Goal: Task Accomplishment & Management: Manage account settings

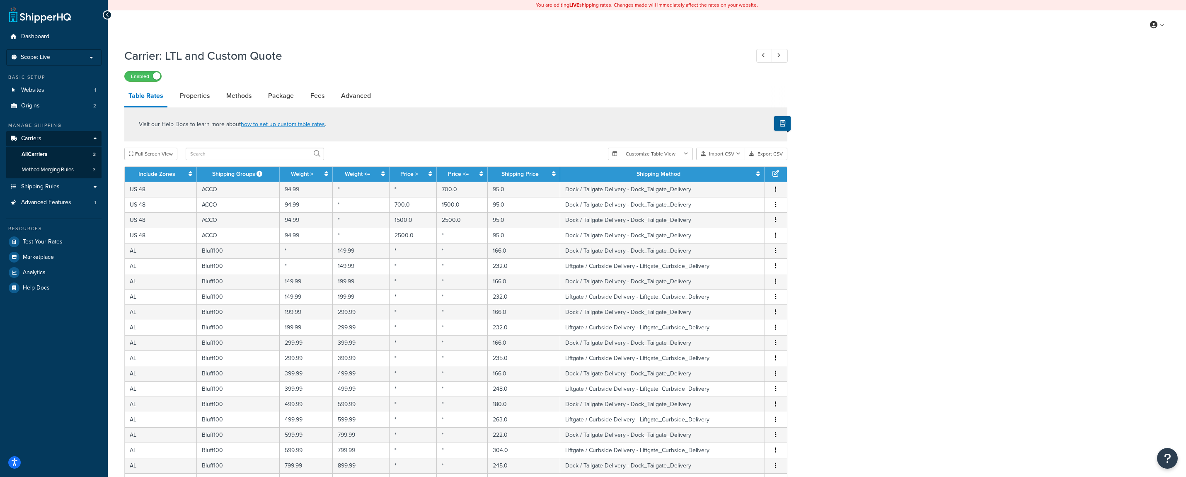
select select "25"
click at [722, 155] on button "Import CSV" at bounding box center [720, 154] width 49 height 12
click at [728, 160] on div "Customize Table View Show all columns Show selected columns Import CSV Import a…" at bounding box center [697, 154] width 179 height 12
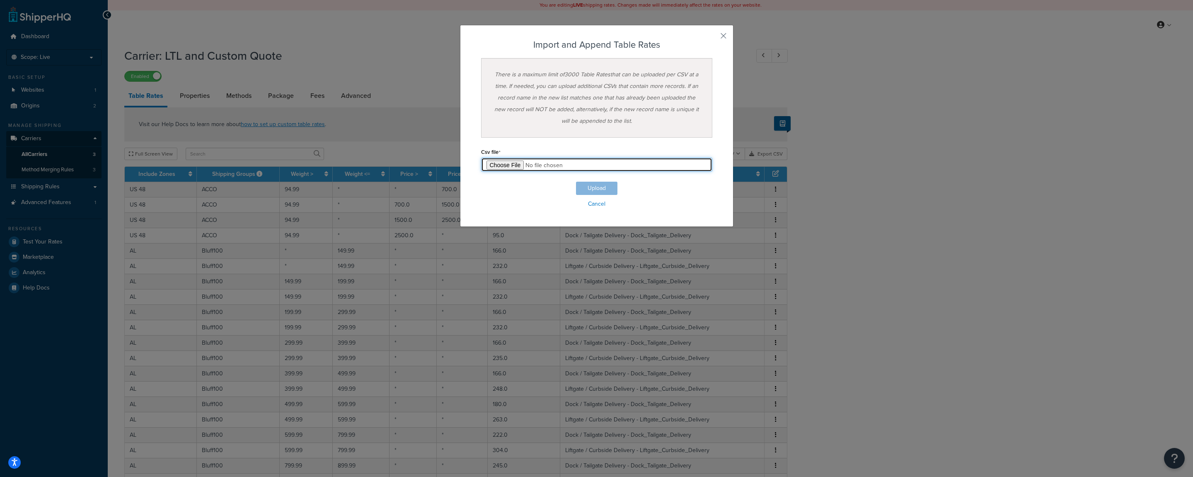
click at [504, 165] on input "file" at bounding box center [596, 164] width 231 height 14
type input "C:\fakepath\shq-ltl-master-1.csv"
click at [590, 187] on button "Upload" at bounding box center [596, 188] width 41 height 13
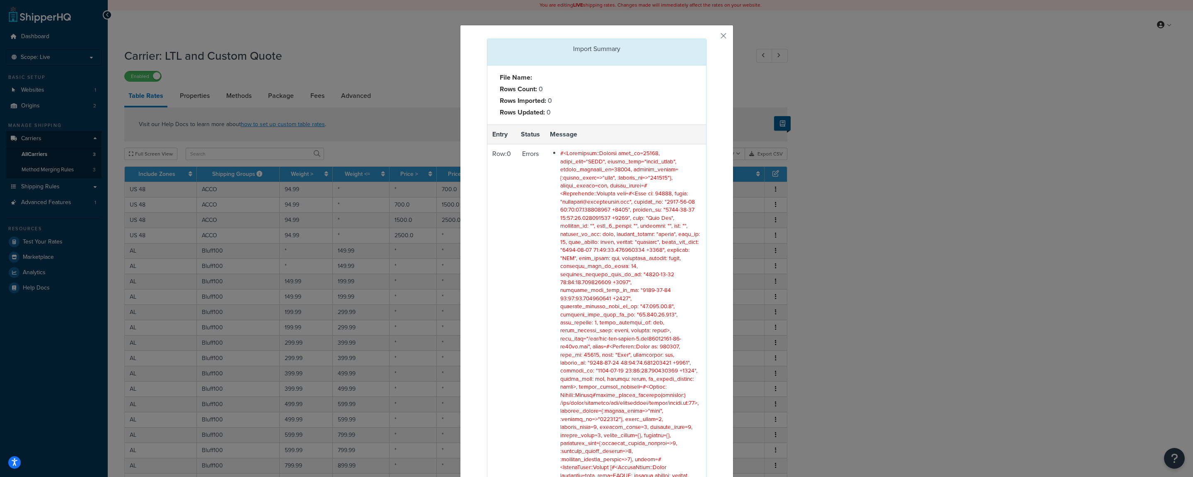
click at [637, 253] on span at bounding box center [630, 334] width 141 height 370
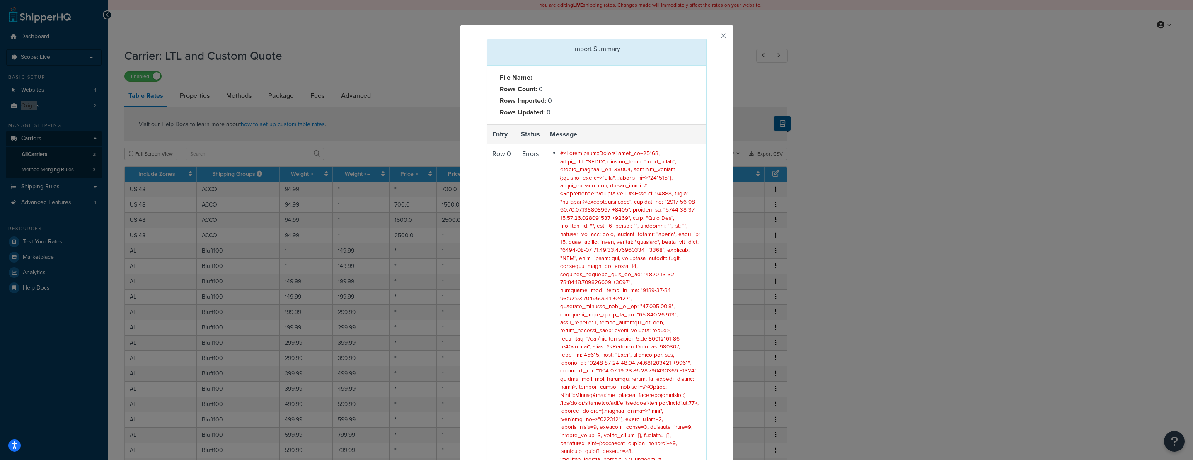
scroll to position [107, 0]
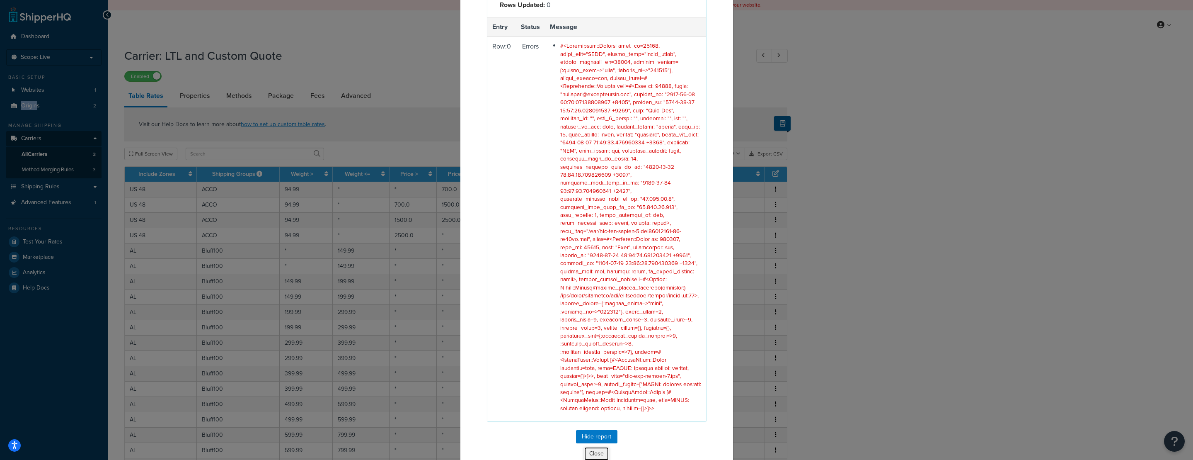
click at [588, 446] on button "Close" at bounding box center [596, 453] width 25 height 14
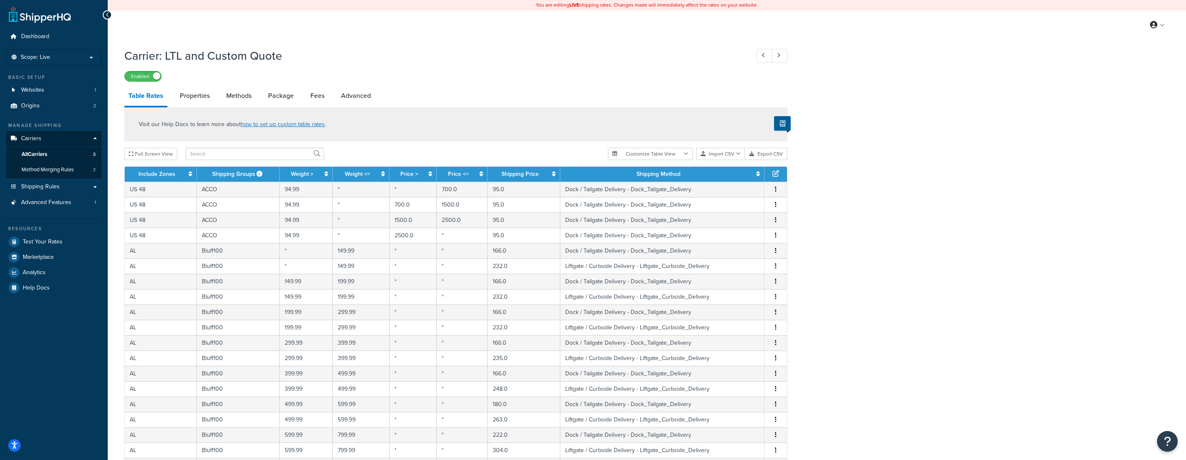
click at [833, 119] on div "Carrier: LTL and Custom Quote Enabled Table Rates Properties Methods Package Fe…" at bounding box center [647, 353] width 1078 height 618
click at [731, 157] on button "Import CSV" at bounding box center [720, 154] width 49 height 12
click at [732, 160] on div "Customize Table View Show all columns Show selected columns Import CSV Import a…" at bounding box center [697, 154] width 179 height 12
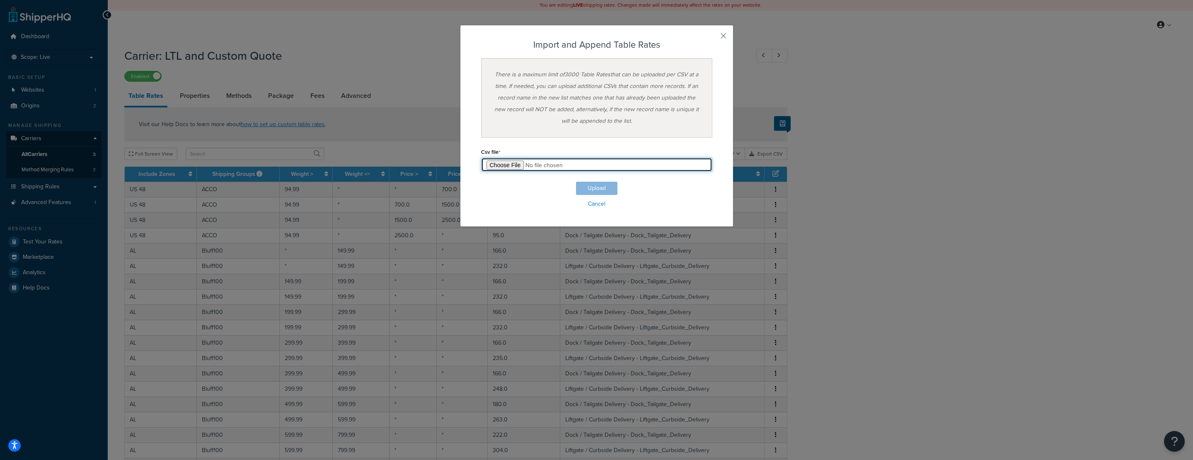
click at [500, 167] on input "file" at bounding box center [596, 164] width 231 height 14
type input "C:\fakepath\shq-ltl-master-1.csv"
click at [592, 186] on button "Upload" at bounding box center [596, 188] width 41 height 13
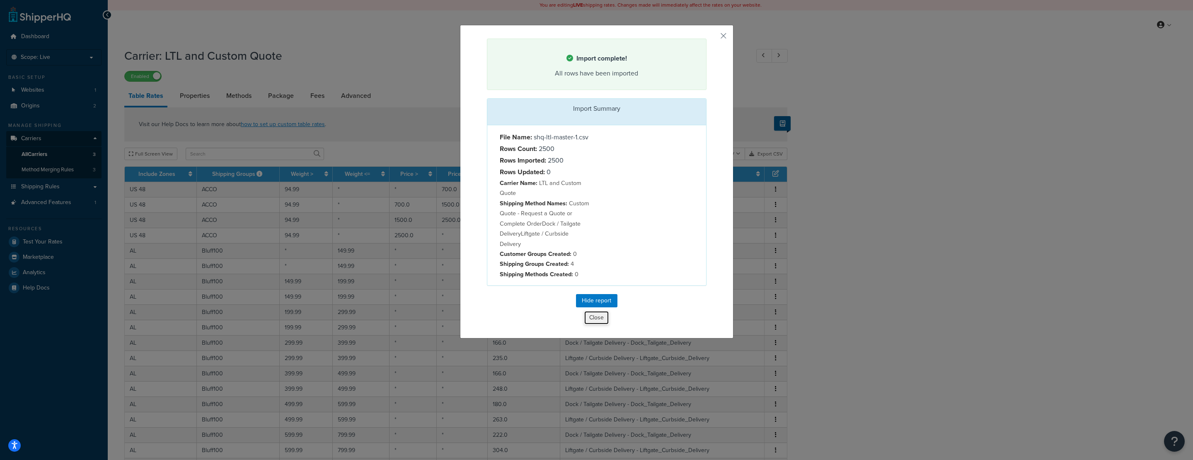
click at [598, 323] on button "Close" at bounding box center [596, 317] width 25 height 14
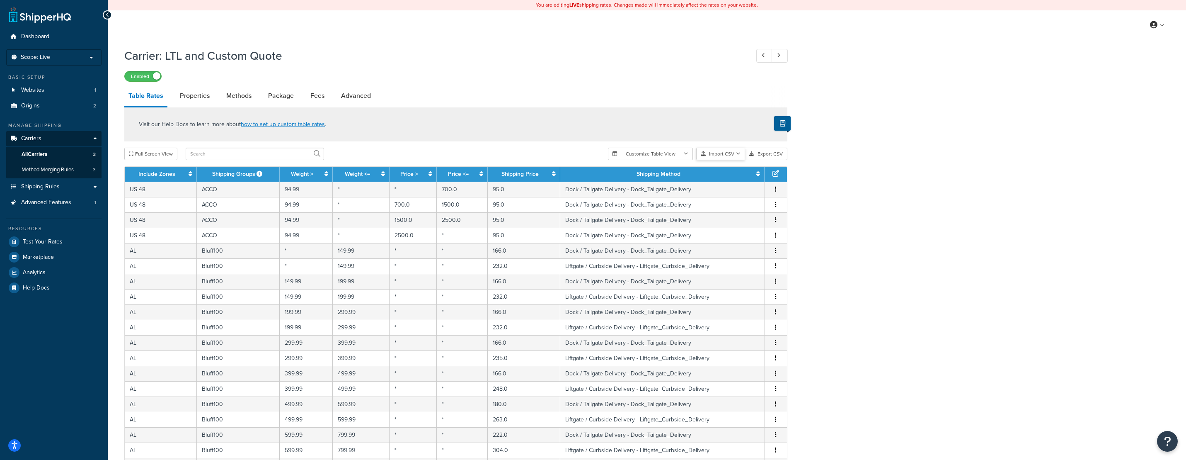
click at [727, 157] on button "Import CSV" at bounding box center [720, 154] width 49 height 12
click at [730, 160] on div "Customize Table View Show all columns Show selected columns Import CSV Import a…" at bounding box center [697, 154] width 179 height 12
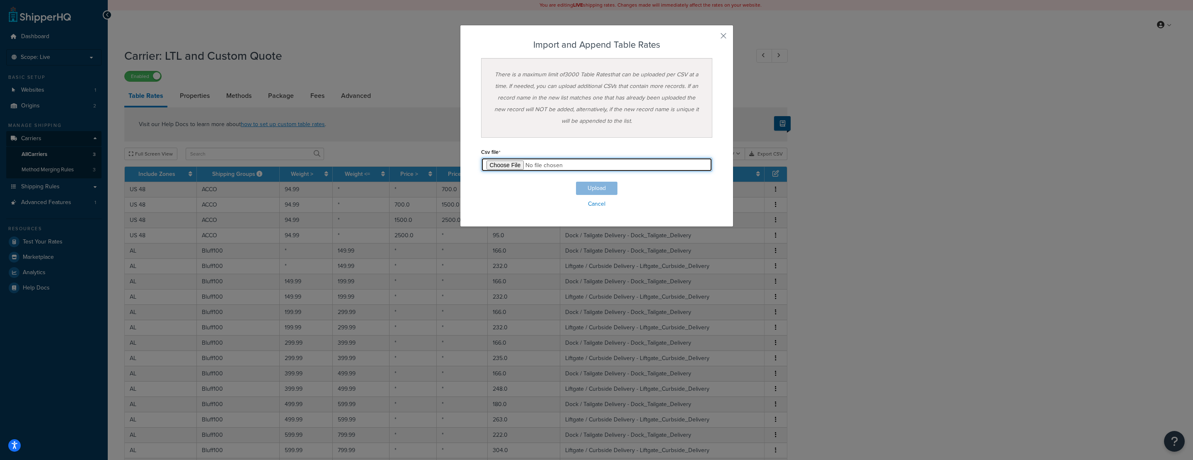
click at [489, 162] on input "file" at bounding box center [596, 164] width 231 height 14
type input "C:\fakepath\shq-ltl-master-2.csv"
click at [597, 191] on button "Upload" at bounding box center [596, 188] width 41 height 13
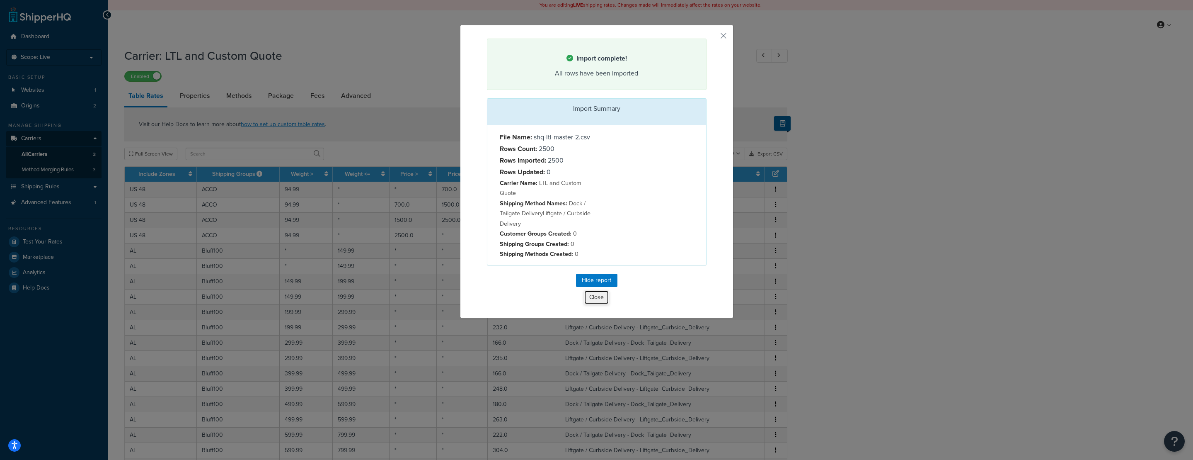
click at [593, 300] on button "Close" at bounding box center [596, 297] width 25 height 14
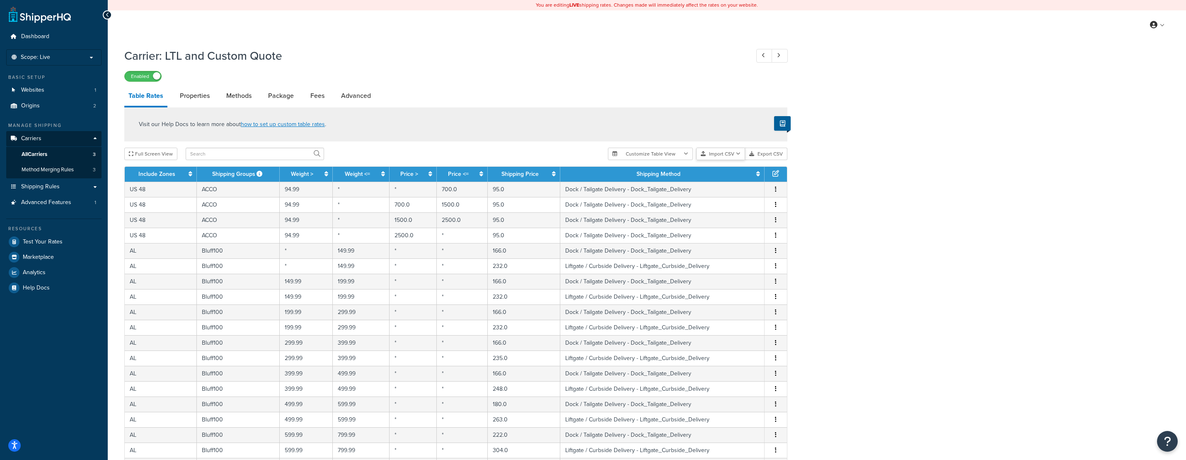
click at [724, 155] on button "Import CSV" at bounding box center [720, 154] width 49 height 12
click at [732, 160] on div "Customize Table View Show all columns Show selected columns Import CSV Import a…" at bounding box center [697, 154] width 179 height 12
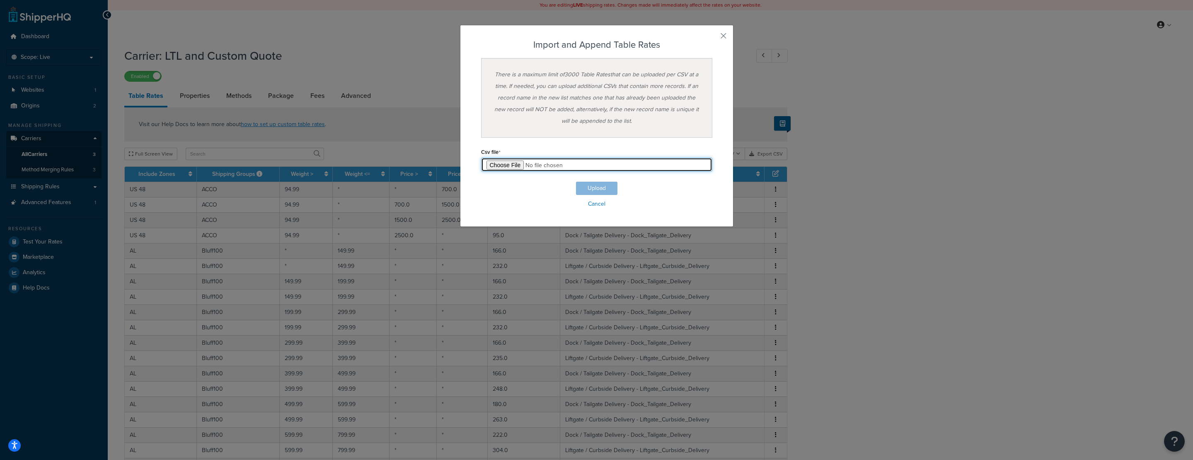
click at [503, 163] on input "file" at bounding box center [596, 164] width 231 height 14
type input "C:\fakepath\shq-ltl-master-3.csv"
click at [601, 182] on button "Upload" at bounding box center [596, 188] width 41 height 13
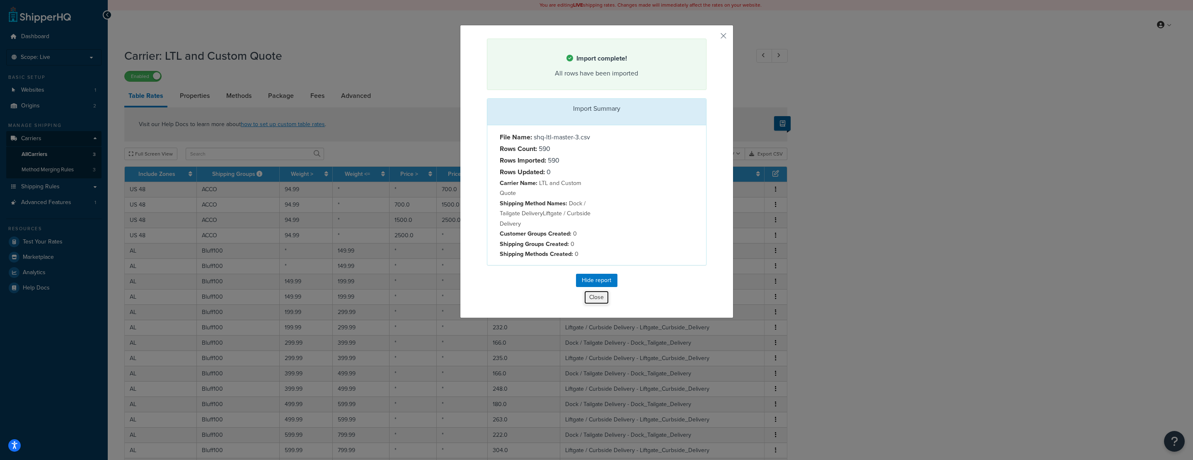
click at [596, 301] on button "Close" at bounding box center [596, 297] width 25 height 14
click at [596, 301] on td "Liftgate / Curbside Delivery - Liftgate_Curbside_Delivery" at bounding box center [662, 296] width 204 height 15
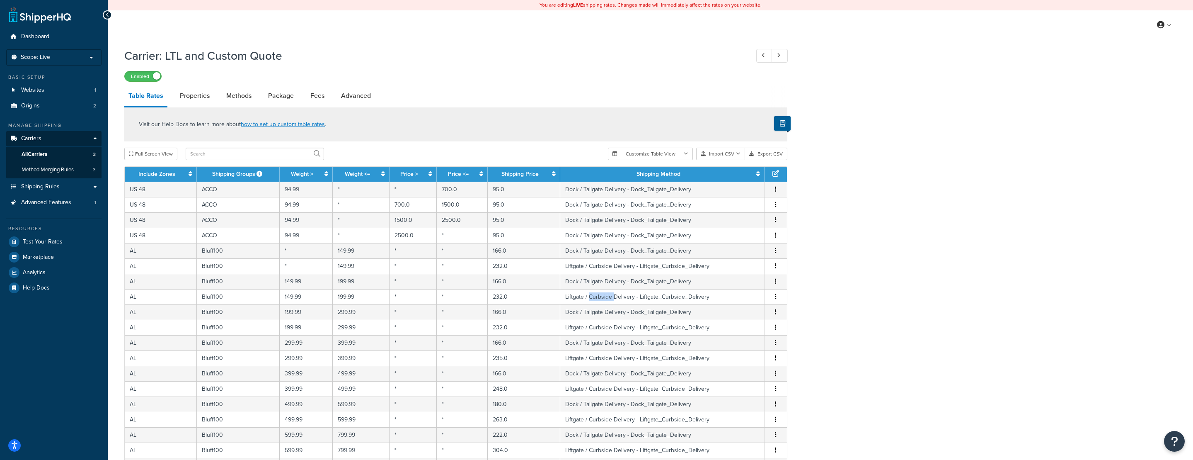
select select "156482"
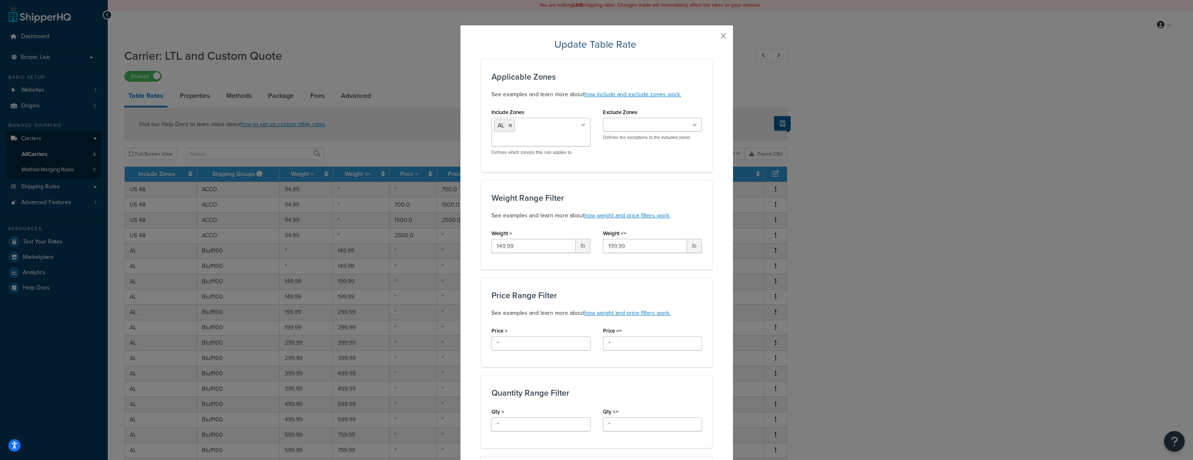
click at [419, 68] on div "Update Table Rate Applicable Zones See examples and learn more about how includ…" at bounding box center [596, 230] width 1193 height 460
click at [712, 38] on button "button" at bounding box center [711, 39] width 2 height 2
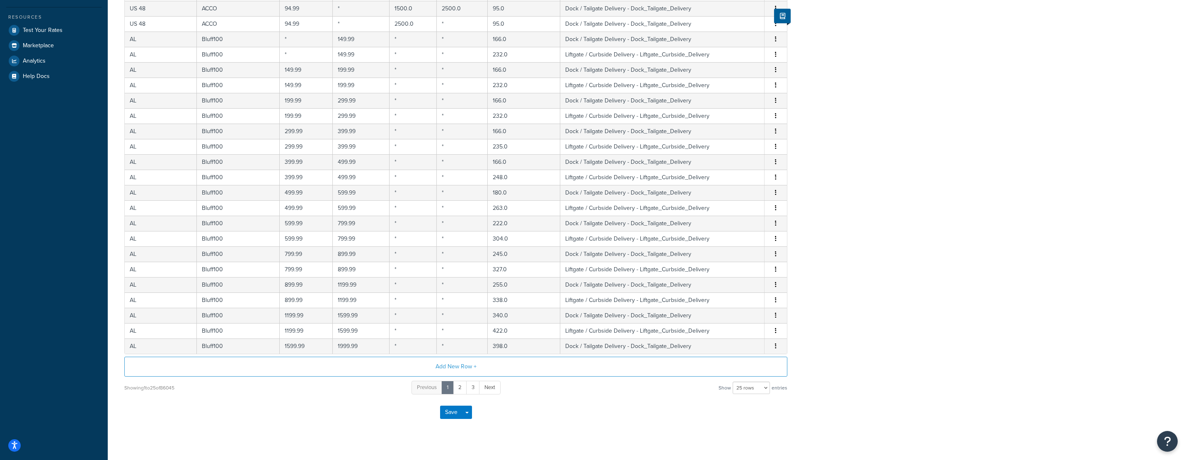
scroll to position [0, 0]
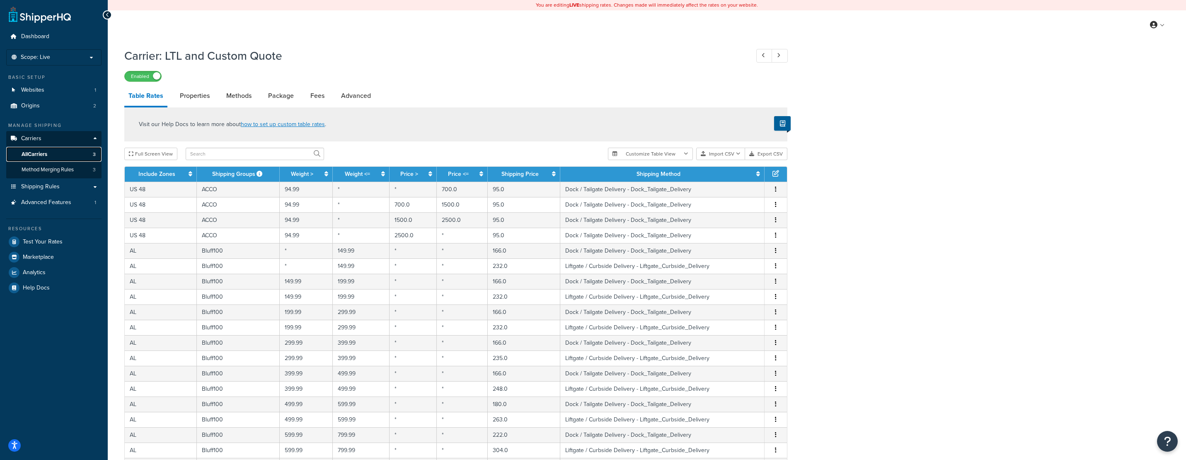
click at [31, 150] on link "All Carriers 3" at bounding box center [53, 154] width 95 height 15
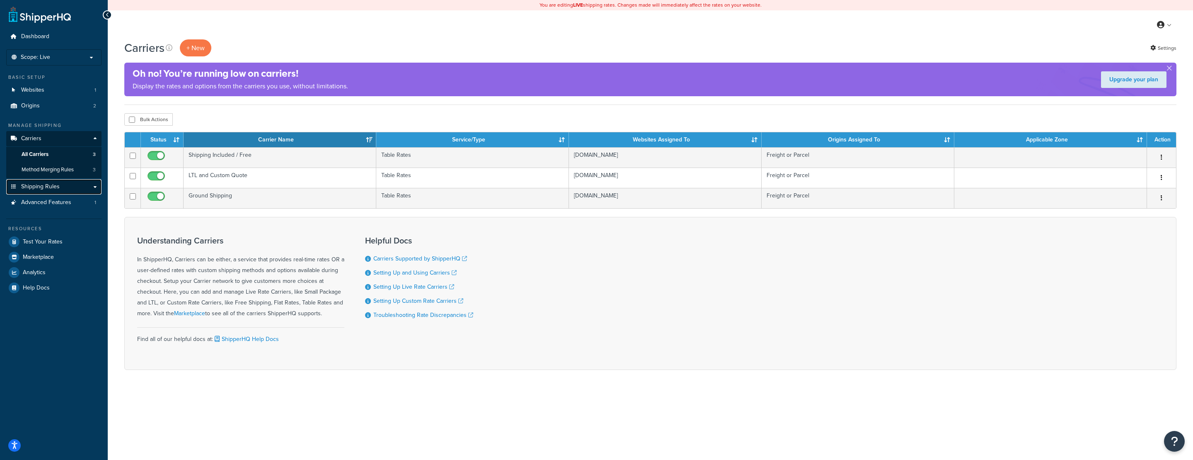
click at [48, 184] on span "Shipping Rules" at bounding box center [40, 186] width 39 height 7
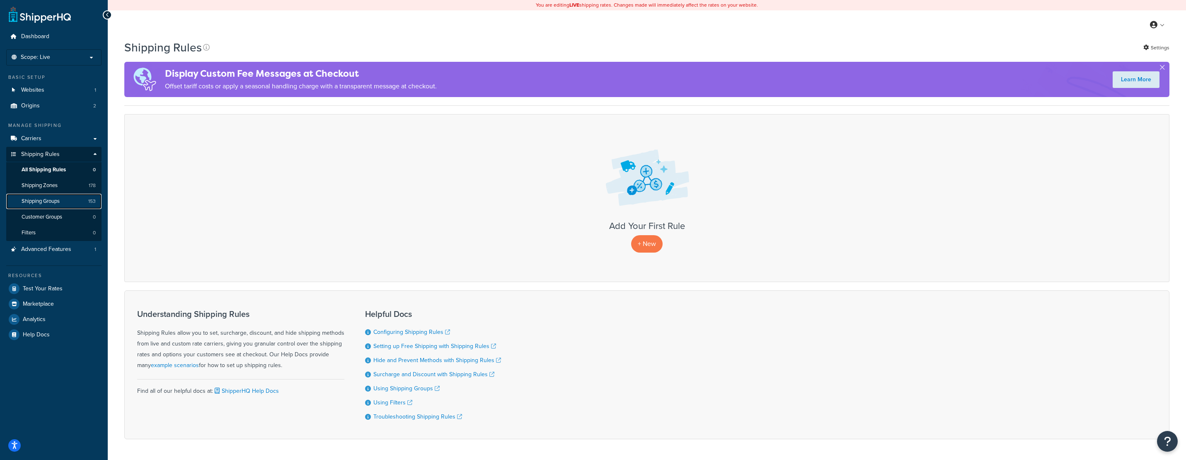
click at [54, 206] on link "Shipping Groups 153" at bounding box center [53, 201] width 95 height 15
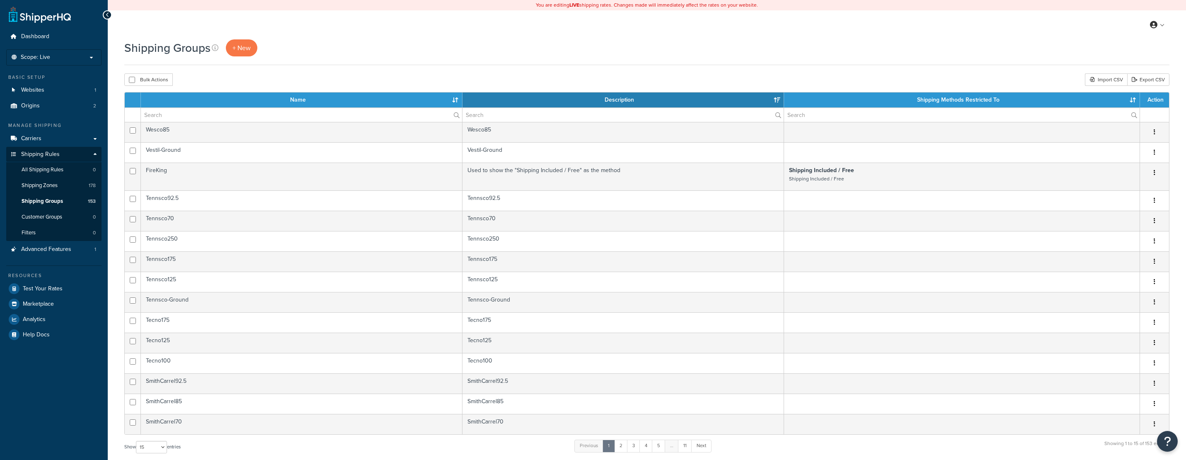
select select "15"
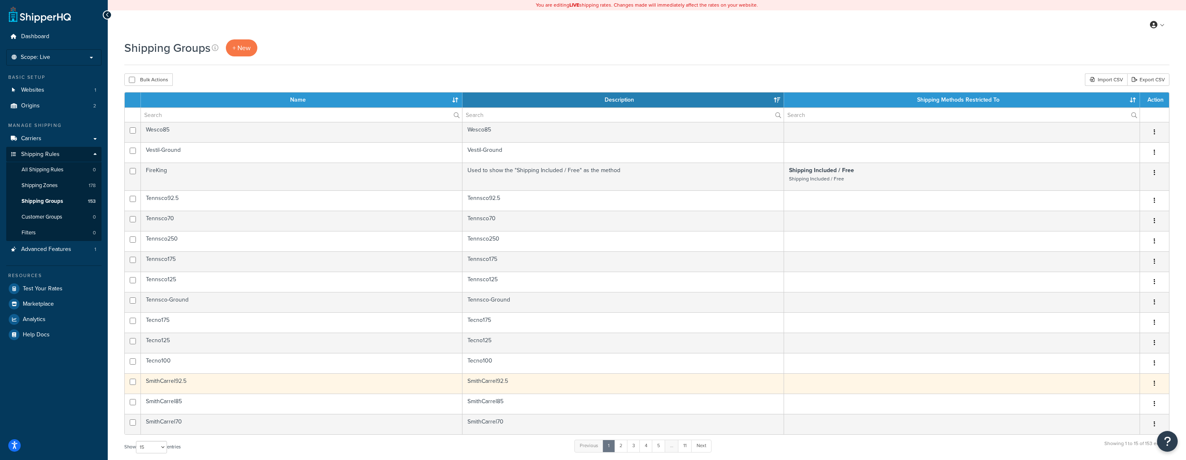
click at [187, 384] on td "SmithCarrel92.5" at bounding box center [302, 383] width 322 height 20
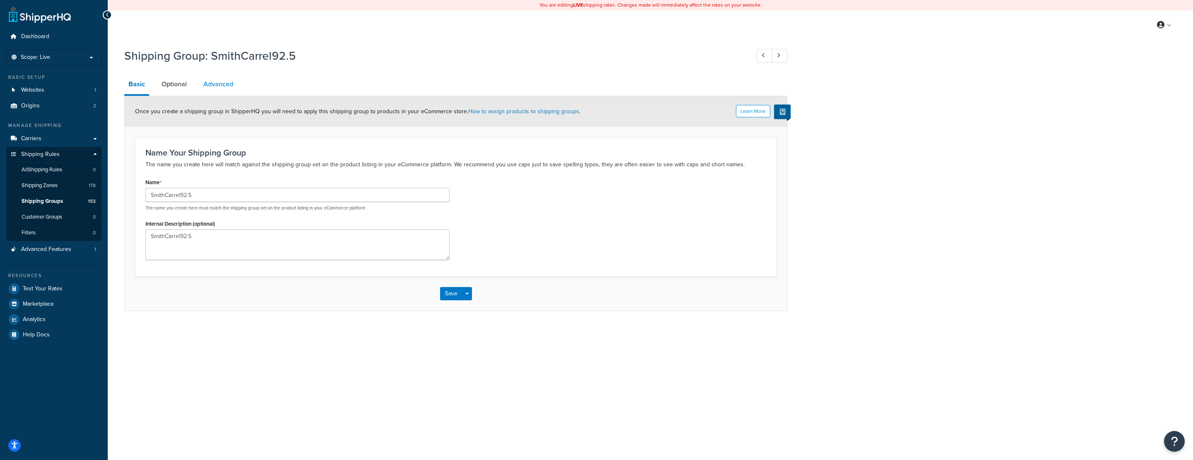
click at [233, 84] on link "Advanced" at bounding box center [218, 84] width 38 height 20
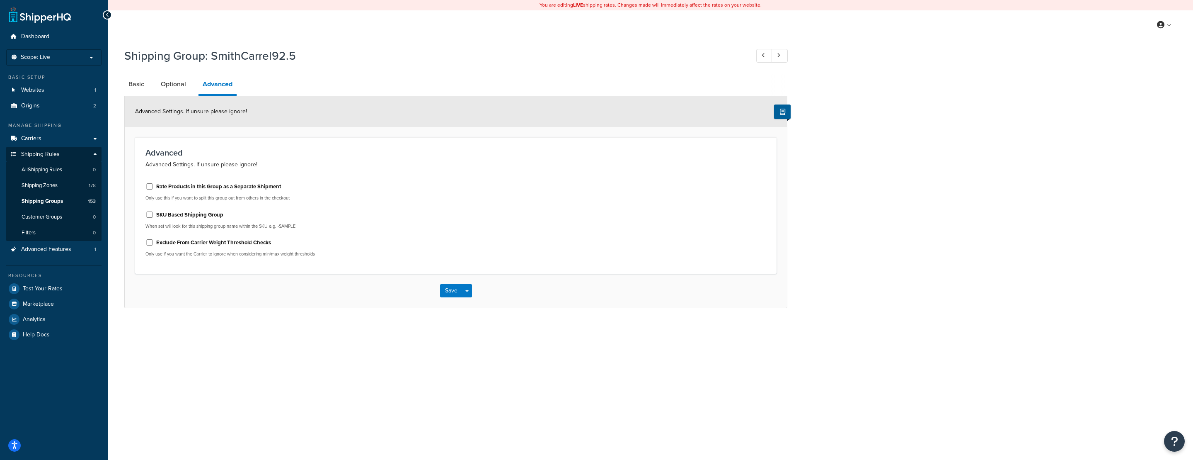
click at [182, 187] on label "Rate Products in this Group as a Separate Shipment" at bounding box center [218, 186] width 125 height 7
click at [154, 187] on input "Rate Products in this Group as a Separate Shipment" at bounding box center [149, 186] width 8 height 6
checkbox input "true"
click at [453, 293] on button "Save" at bounding box center [451, 290] width 22 height 13
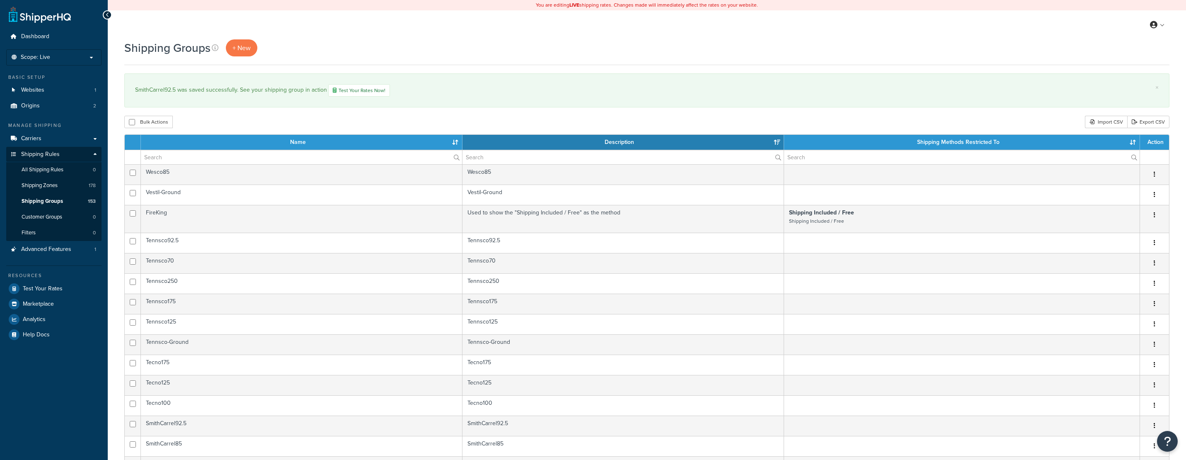
select select "15"
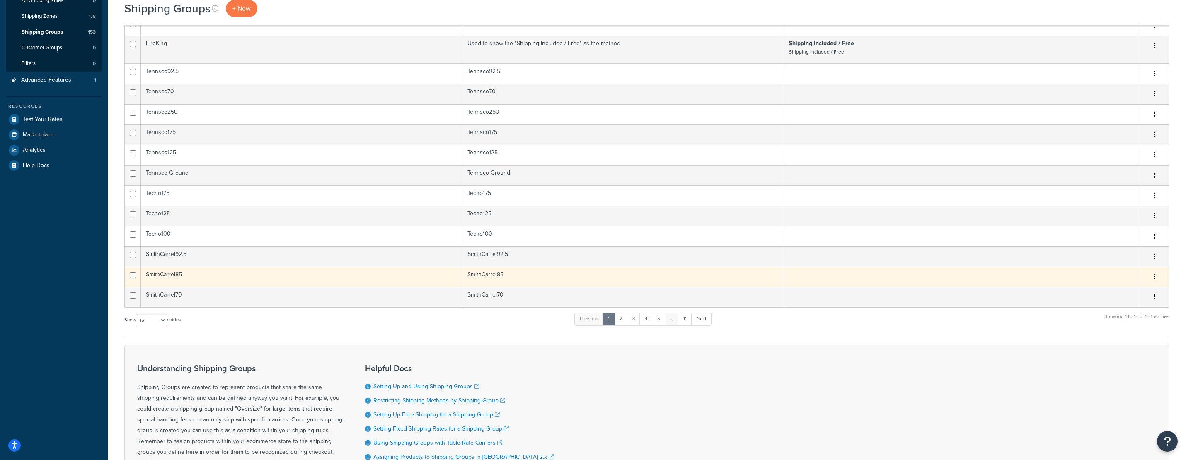
click at [196, 276] on td "SmithCarrel85" at bounding box center [302, 276] width 322 height 20
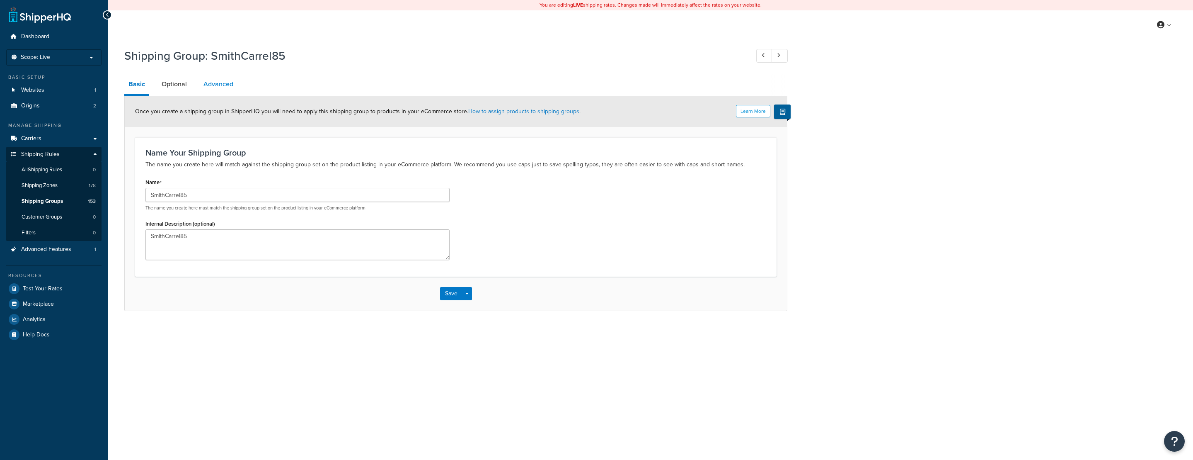
click at [227, 83] on link "Advanced" at bounding box center [218, 84] width 38 height 20
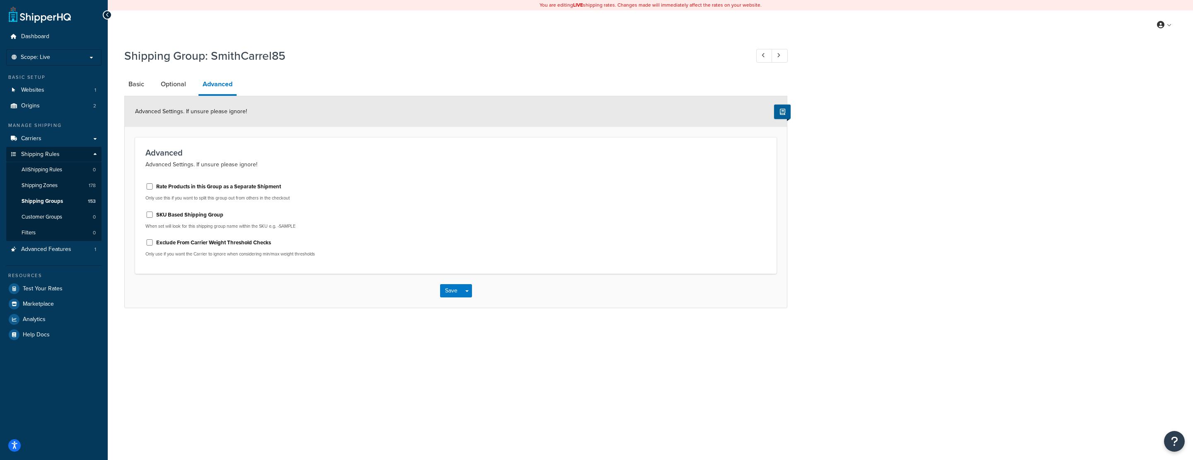
click at [202, 185] on label "Rate Products in this Group as a Separate Shipment" at bounding box center [218, 186] width 125 height 7
click at [154, 185] on input "Rate Products in this Group as a Separate Shipment" at bounding box center [149, 186] width 8 height 6
checkbox input "true"
click at [448, 292] on button "Save" at bounding box center [451, 290] width 22 height 13
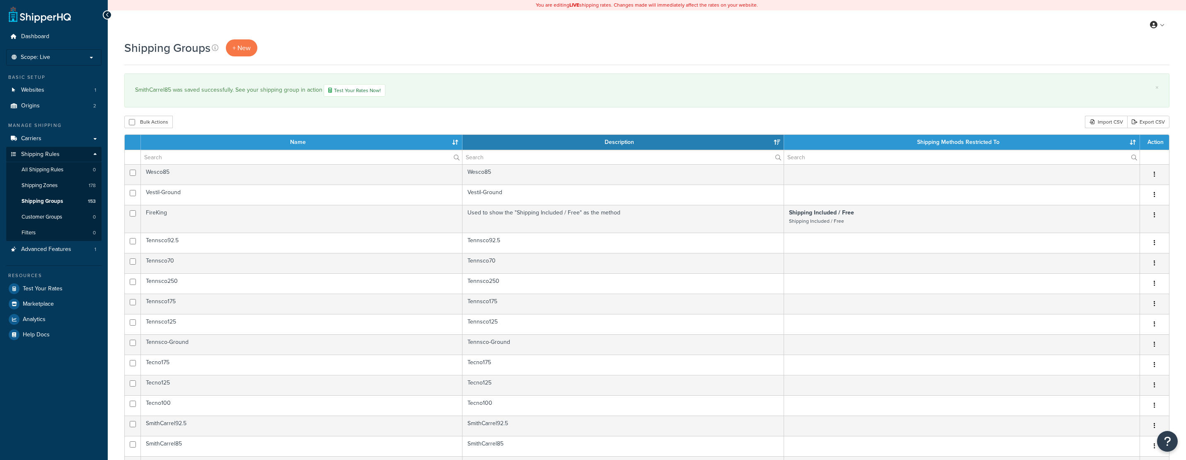
select select "15"
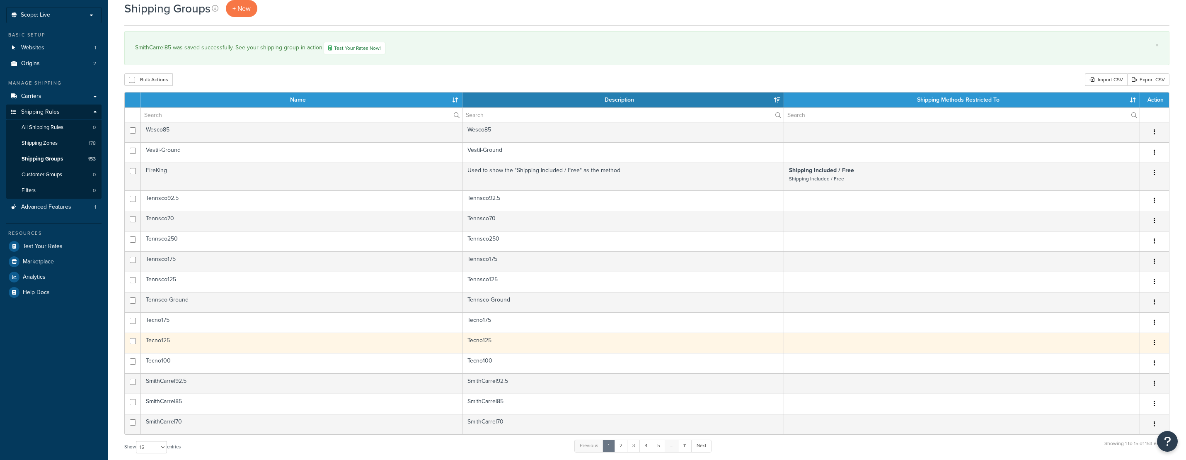
scroll to position [211, 0]
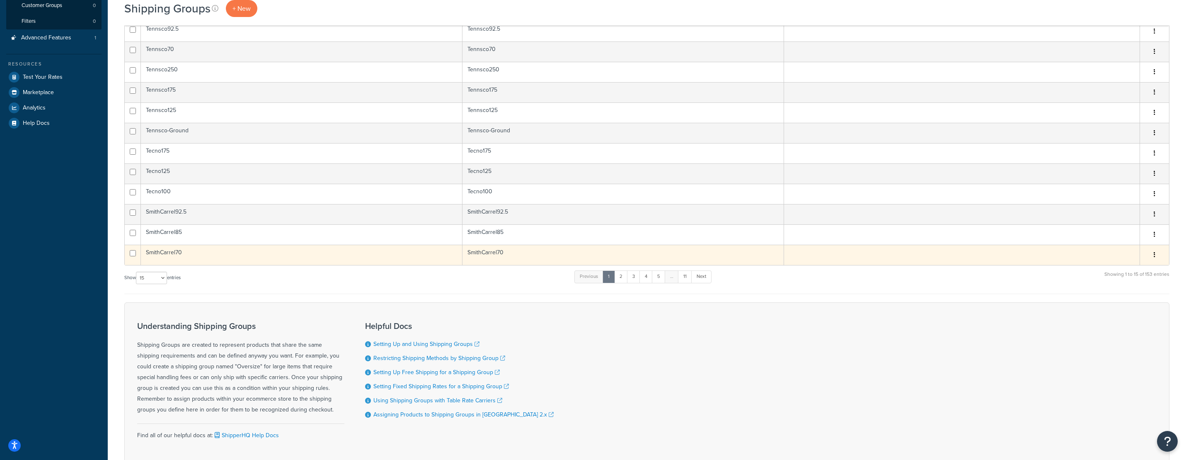
click at [203, 257] on td "SmithCarrel70" at bounding box center [302, 255] width 322 height 20
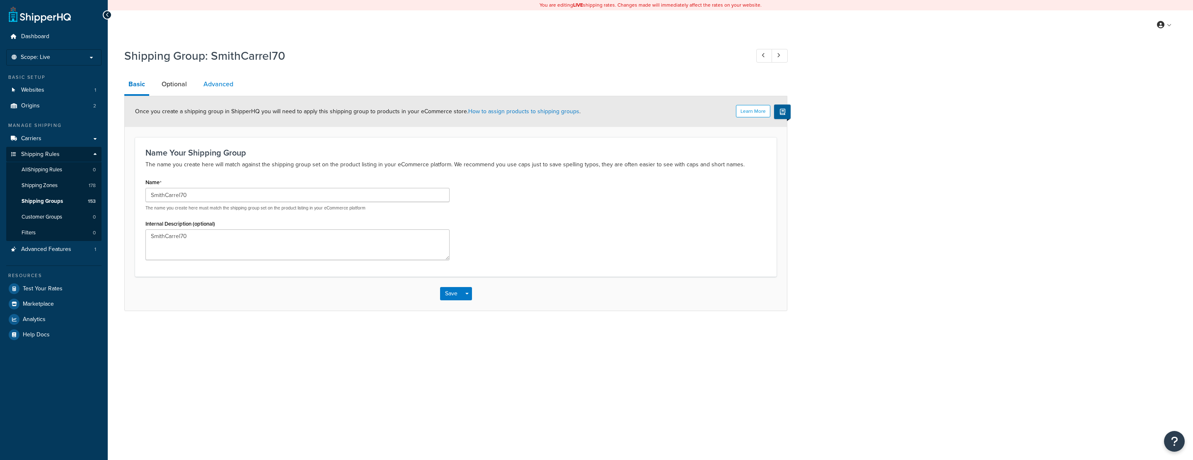
click at [220, 86] on link "Advanced" at bounding box center [218, 84] width 38 height 20
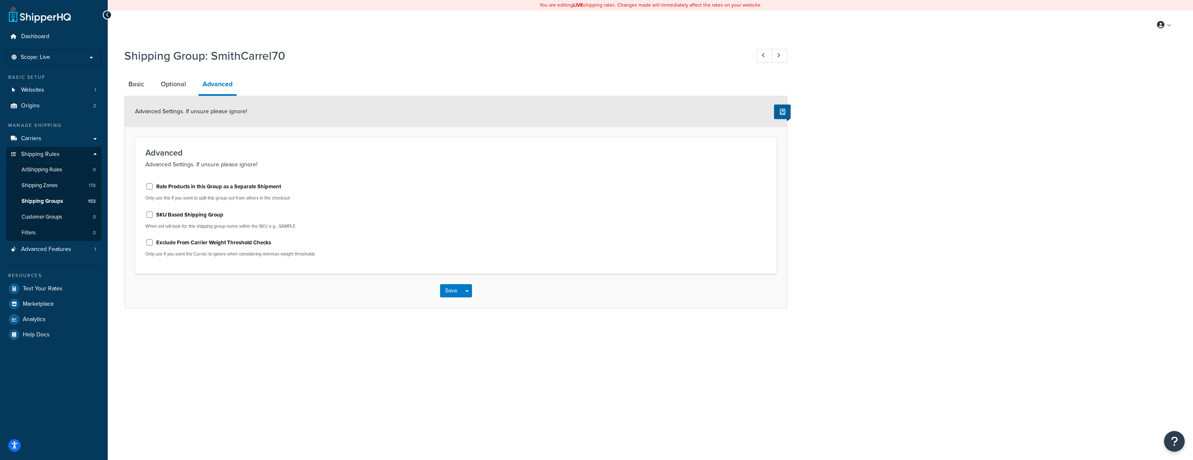
click at [197, 182] on div "Rate Products in this Group as a Separate Shipment" at bounding box center [297, 185] width 304 height 12
click at [200, 185] on label "Rate Products in this Group as a Separate Shipment" at bounding box center [218, 186] width 125 height 7
click at [154, 185] on input "Rate Products in this Group as a Separate Shipment" at bounding box center [149, 186] width 8 height 6
checkbox input "true"
click at [439, 291] on div "Save Save Dropdown Save and Edit Save and Duplicate Save and Create New" at bounding box center [456, 291] width 662 height 34
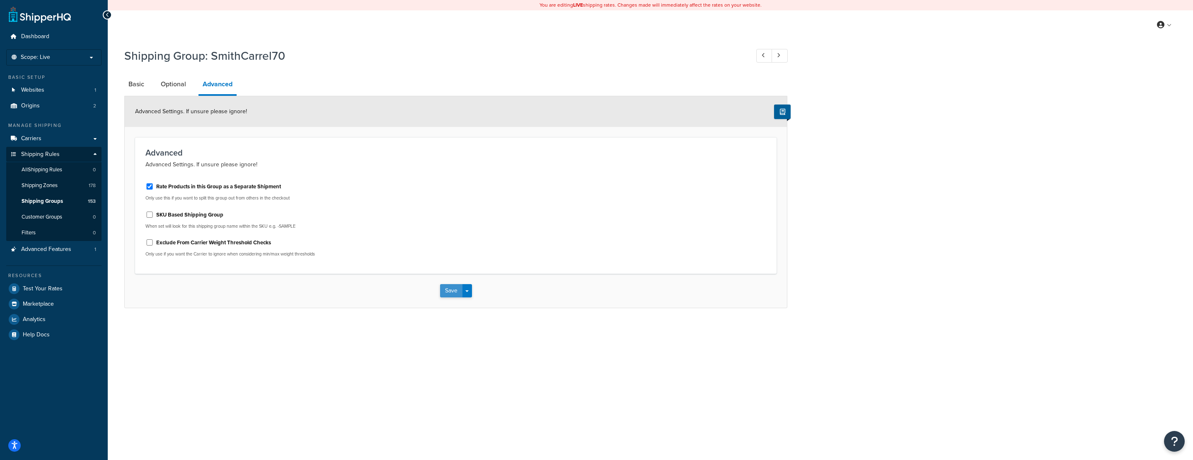
click at [445, 292] on button "Save" at bounding box center [451, 290] width 22 height 13
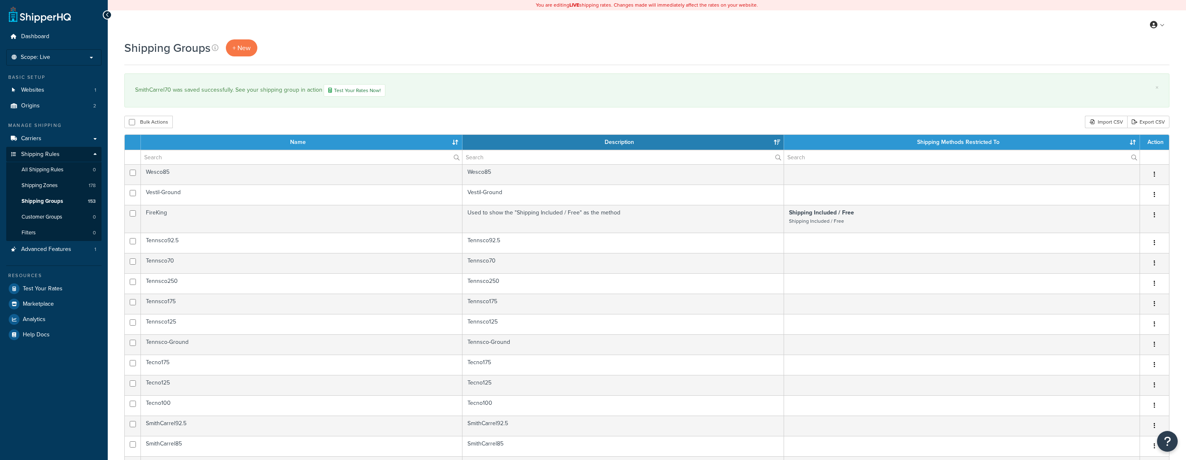
select select "15"
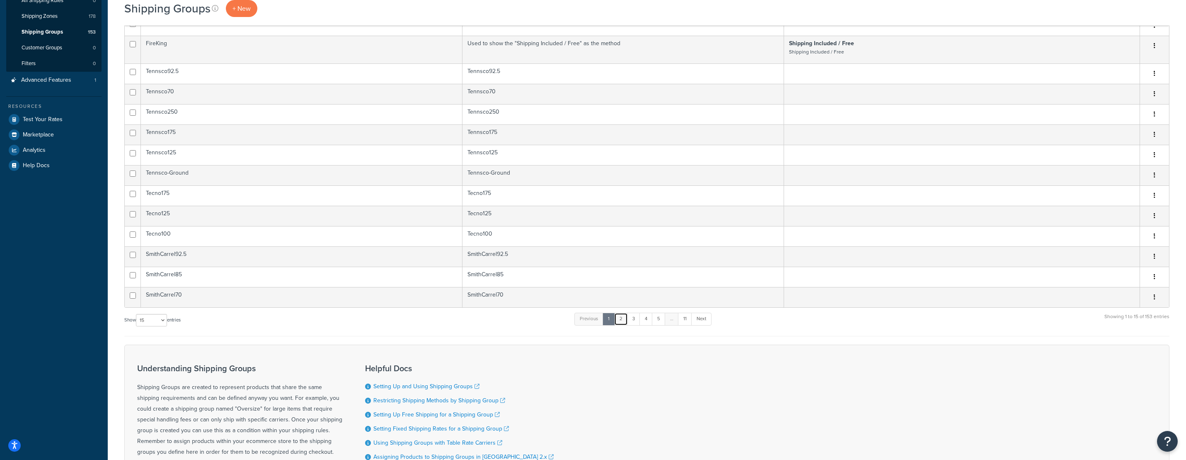
click at [625, 322] on link "2" at bounding box center [621, 319] width 14 height 12
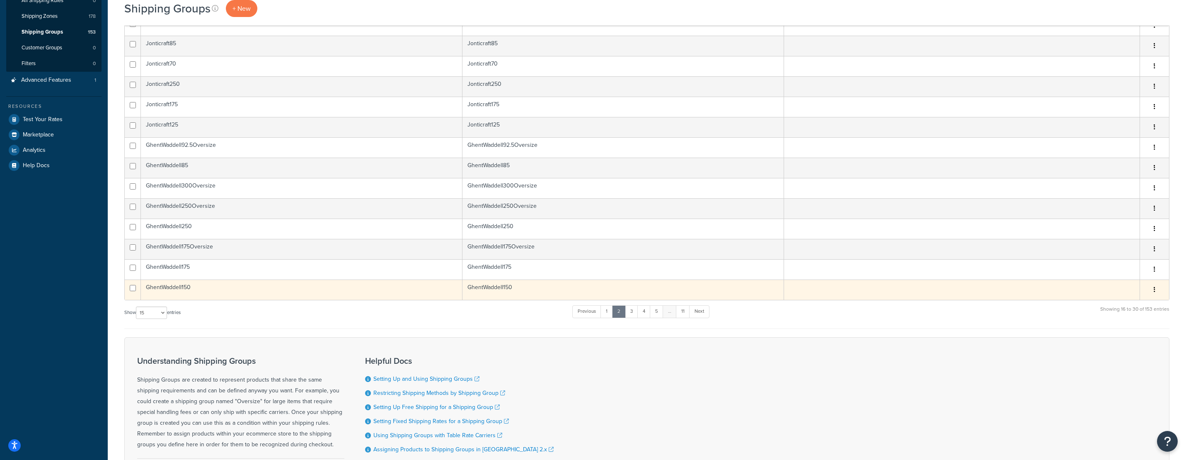
scroll to position [42, 0]
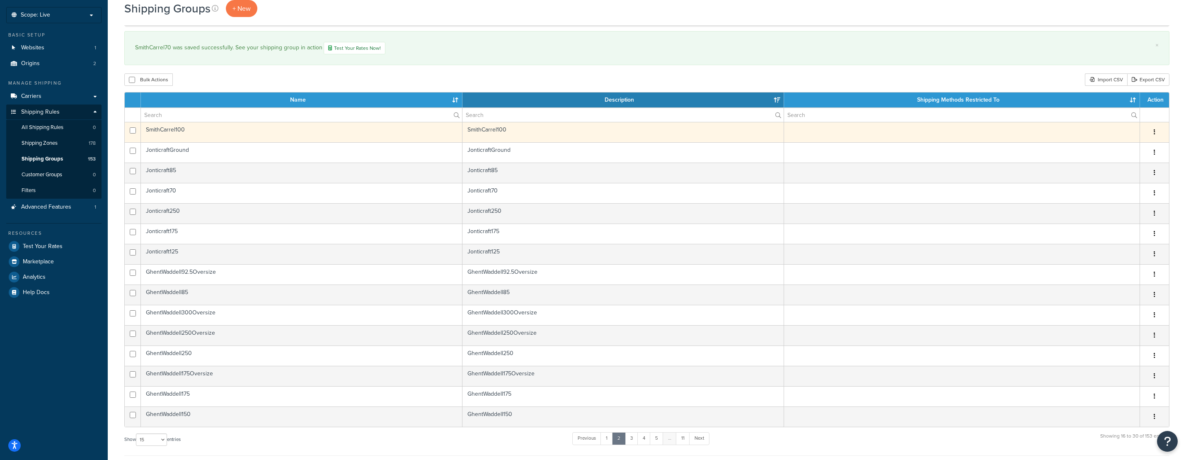
click at [180, 134] on td "SmithCarrel100" at bounding box center [302, 132] width 322 height 20
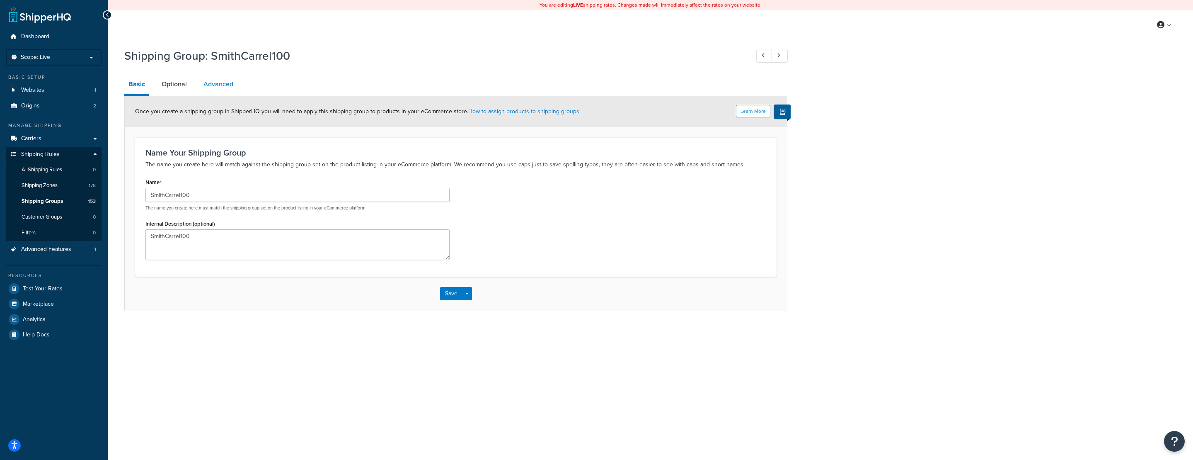
click at [218, 92] on link "Advanced" at bounding box center [218, 84] width 38 height 20
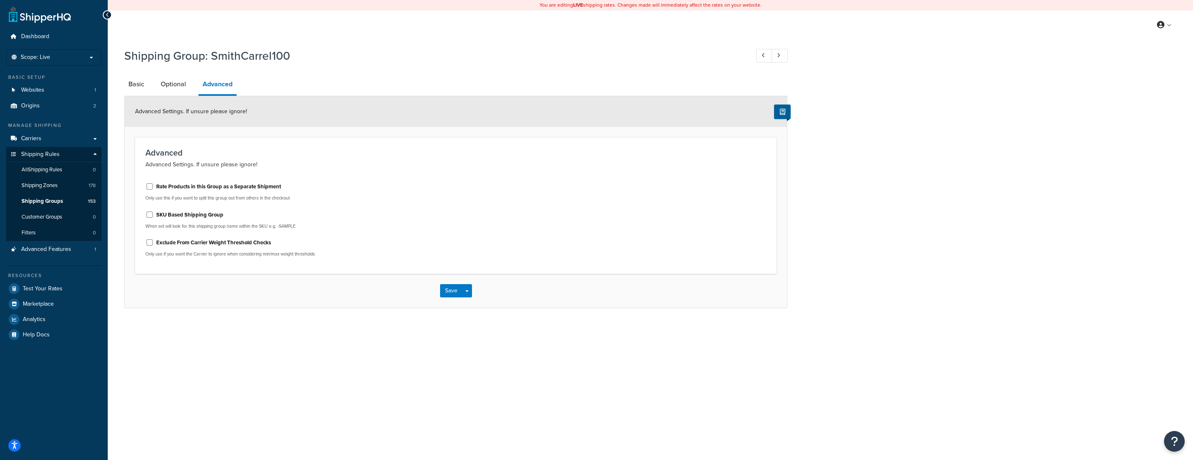
click at [177, 184] on label "Rate Products in this Group as a Separate Shipment" at bounding box center [218, 186] width 125 height 7
click at [154, 184] on input "Rate Products in this Group as a Separate Shipment" at bounding box center [149, 186] width 8 height 6
checkbox input "true"
click at [444, 293] on button "Save" at bounding box center [451, 290] width 22 height 13
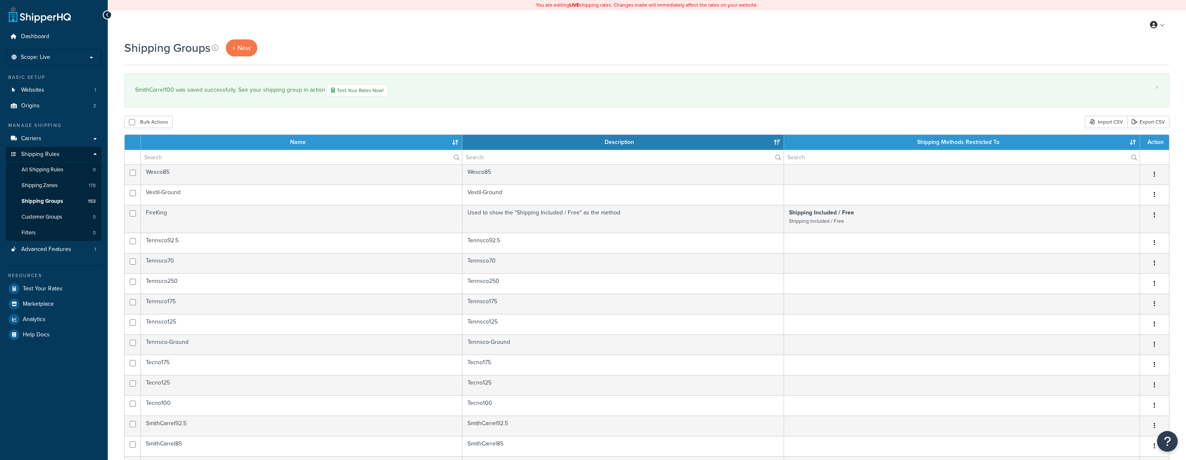
select select "15"
click at [65, 106] on link "Origins 2" at bounding box center [53, 105] width 95 height 15
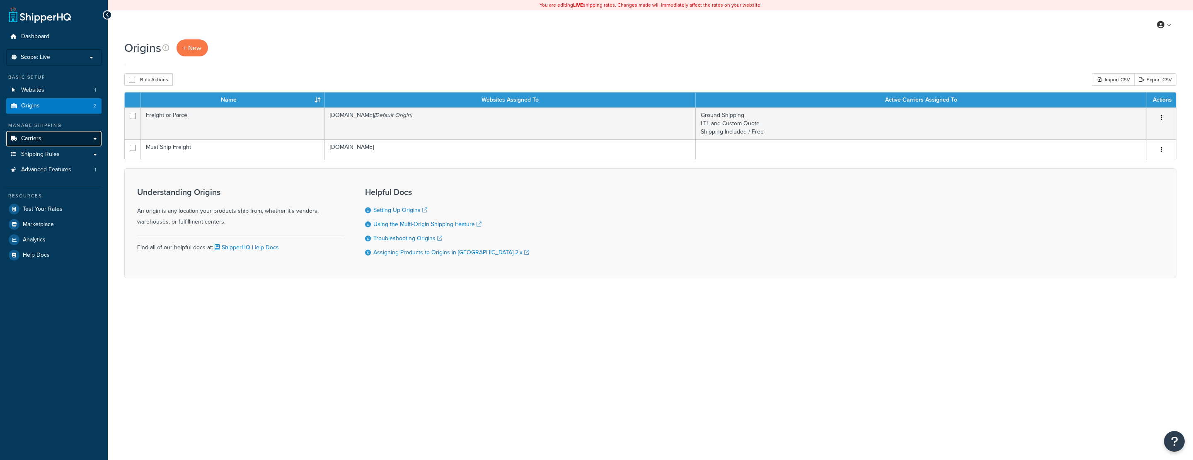
click at [55, 142] on link "Carriers" at bounding box center [53, 138] width 95 height 15
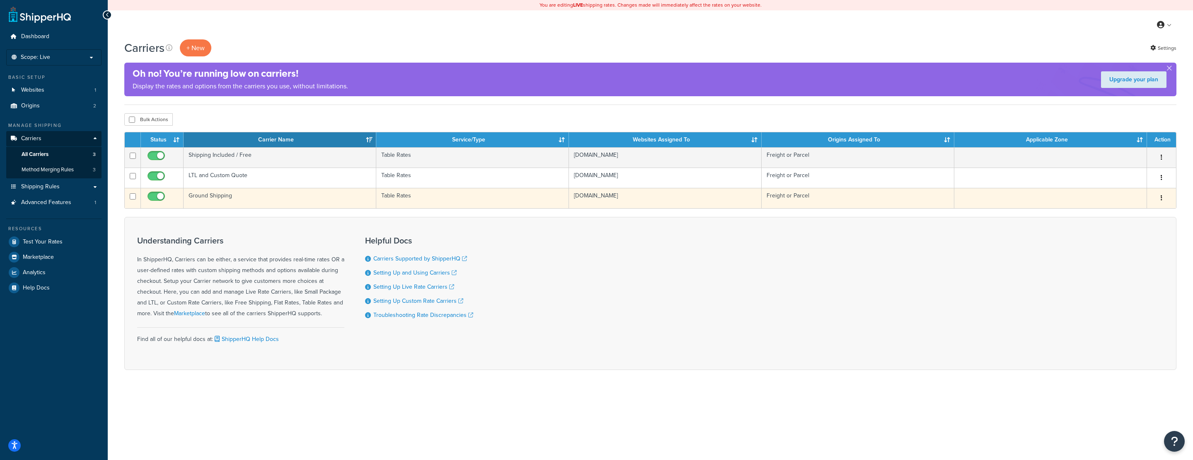
click at [1161, 199] on icon "button" at bounding box center [1162, 198] width 2 height 6
click at [1142, 209] on link "Edit" at bounding box center [1127, 214] width 65 height 17
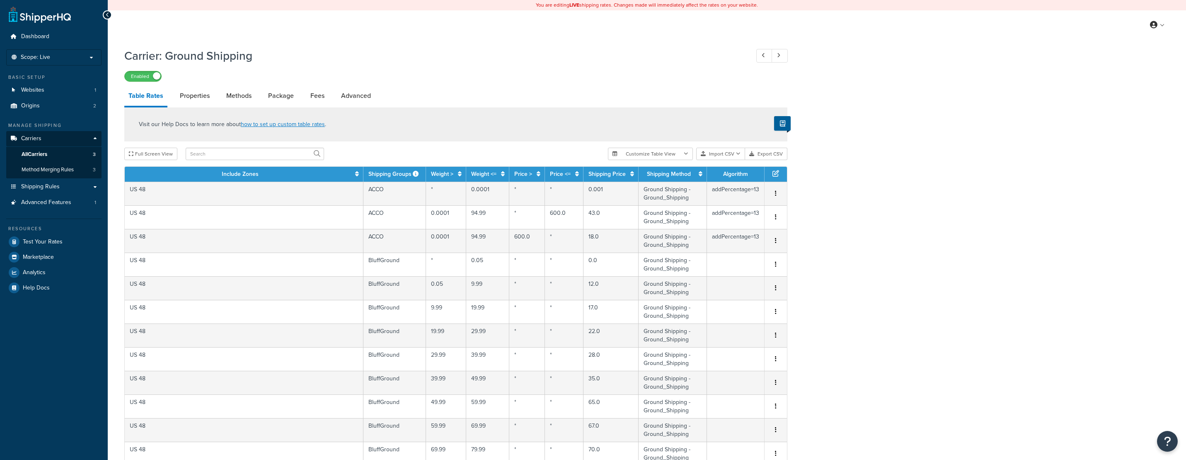
select select "25"
click at [726, 152] on button "Import CSV" at bounding box center [720, 154] width 49 height 12
click at [731, 160] on div "Customize Table View Show all columns Show selected columns Import CSV Import a…" at bounding box center [697, 154] width 179 height 12
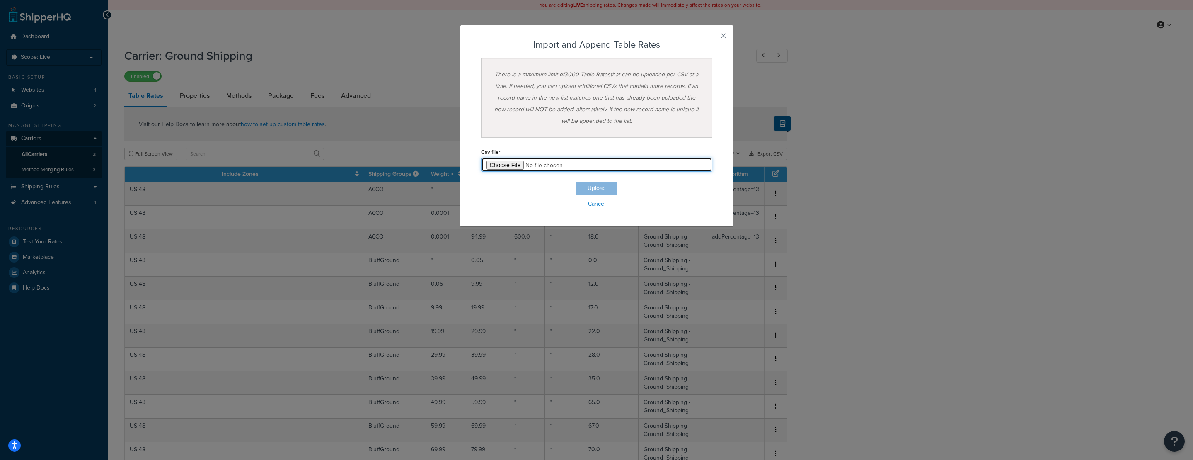
click at [497, 163] on input "file" at bounding box center [596, 164] width 231 height 14
type input "C:\fakepath\shq-ups-master.csv"
click at [583, 189] on button "Upload" at bounding box center [596, 188] width 41 height 13
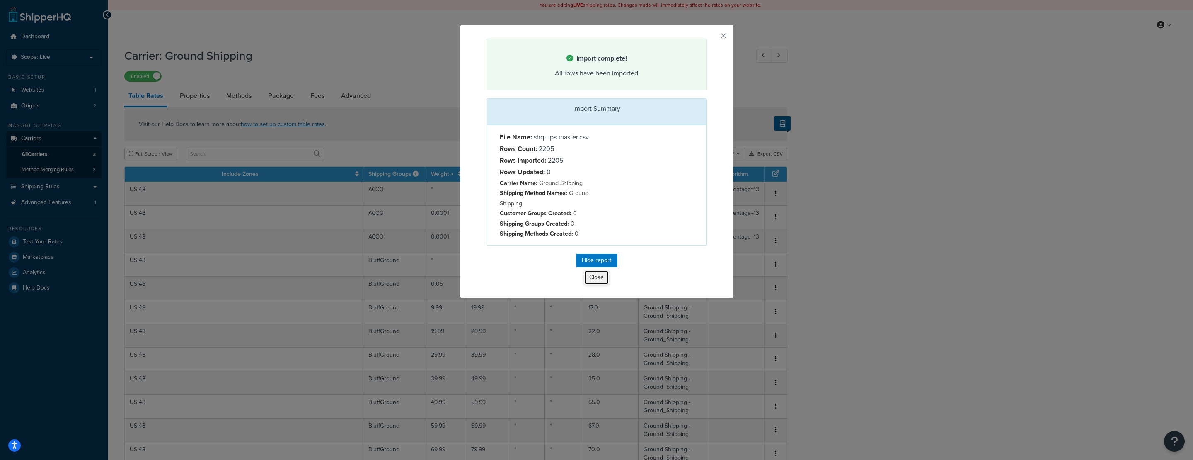
click at [586, 281] on button "Close" at bounding box center [596, 277] width 25 height 14
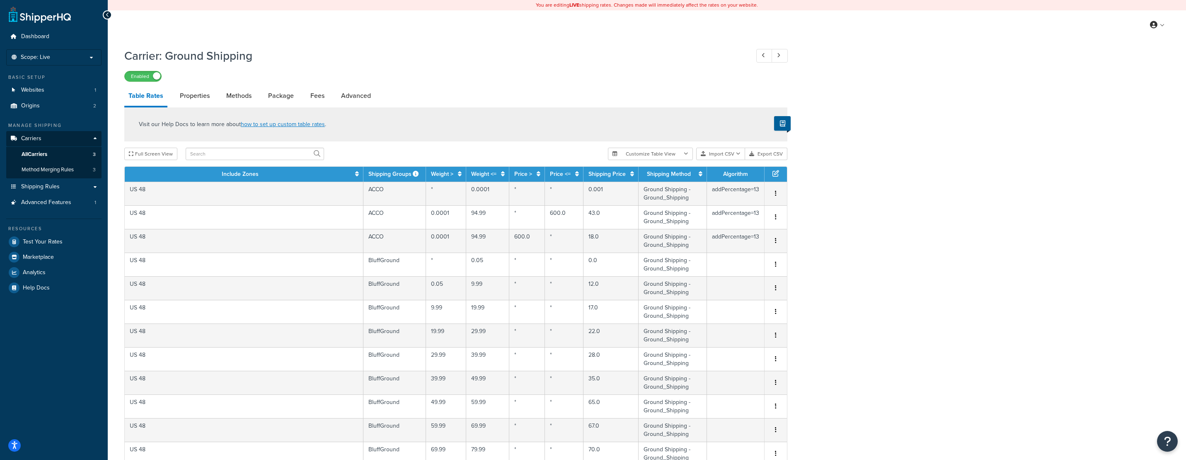
click at [41, 155] on span "All Carriers" at bounding box center [35, 154] width 26 height 7
